Goal: Use online tool/utility: Use online tool/utility

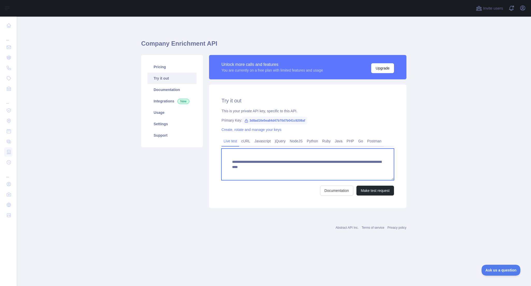
drag, startPoint x: 358, startPoint y: 165, endPoint x: 395, endPoint y: 177, distance: 38.7
click at [329, 167] on textarea "**********" at bounding box center [308, 164] width 173 height 32
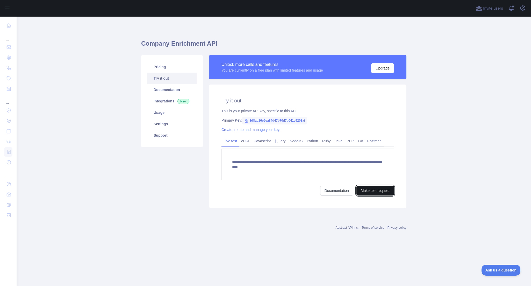
click at [378, 191] on button "Make test request" at bounding box center [375, 190] width 38 height 10
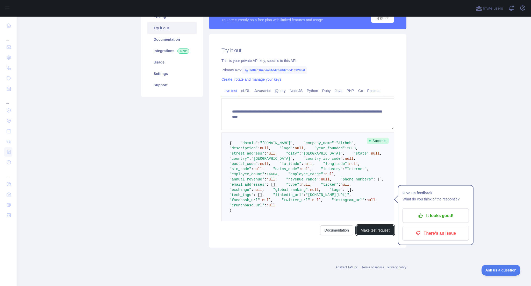
scroll to position [146, 0]
click at [277, 172] on span "14604" at bounding box center [272, 174] width 11 height 4
click at [347, 146] on span "2008" at bounding box center [351, 148] width 9 height 4
drag, startPoint x: 278, startPoint y: 71, endPoint x: 289, endPoint y: 76, distance: 11.8
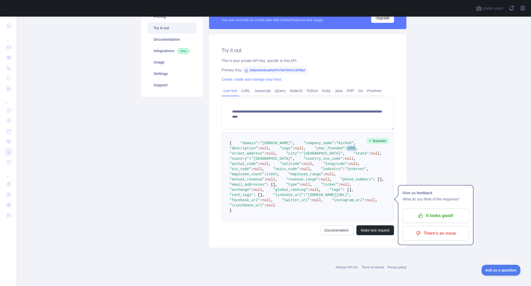
click at [347, 146] on span "2008" at bounding box center [351, 148] width 9 height 4
drag, startPoint x: 333, startPoint y: 197, endPoint x: 287, endPoint y: 197, distance: 46.4
click at [306, 197] on span ""[DOMAIN_NAME][URL]"" at bounding box center [328, 195] width 44 height 4
click at [412, 196] on main "**********" at bounding box center [274, 151] width 515 height 269
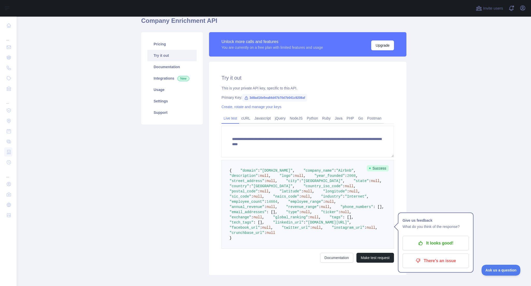
scroll to position [21, 0]
